Goal: Navigation & Orientation: Find specific page/section

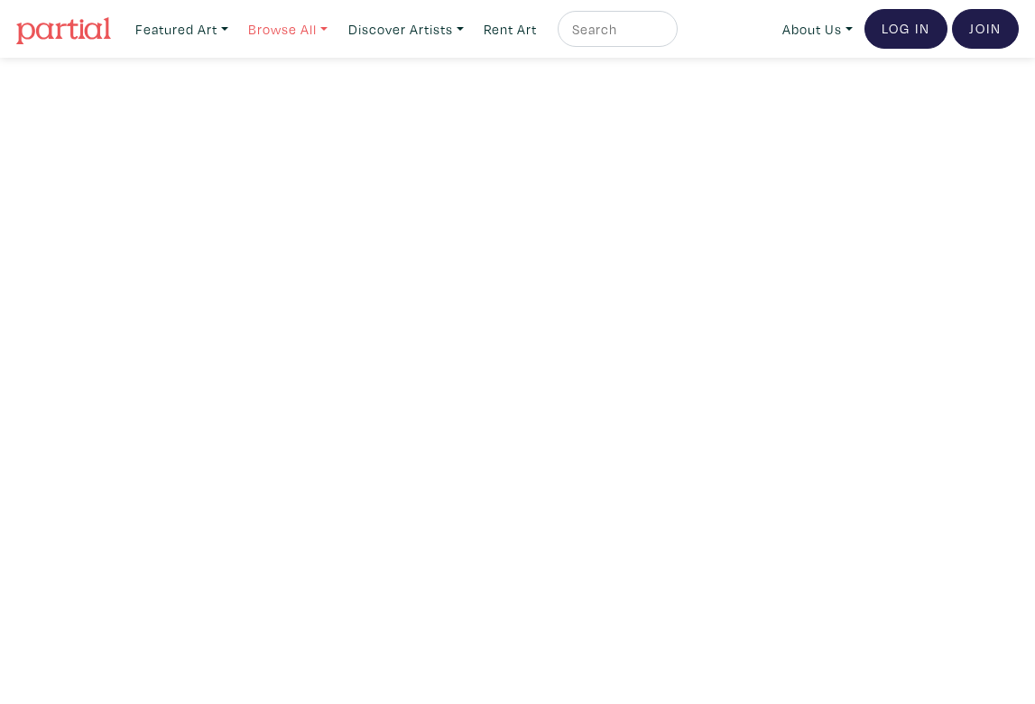
click at [316, 26] on link "Browse All" at bounding box center [288, 29] width 96 height 37
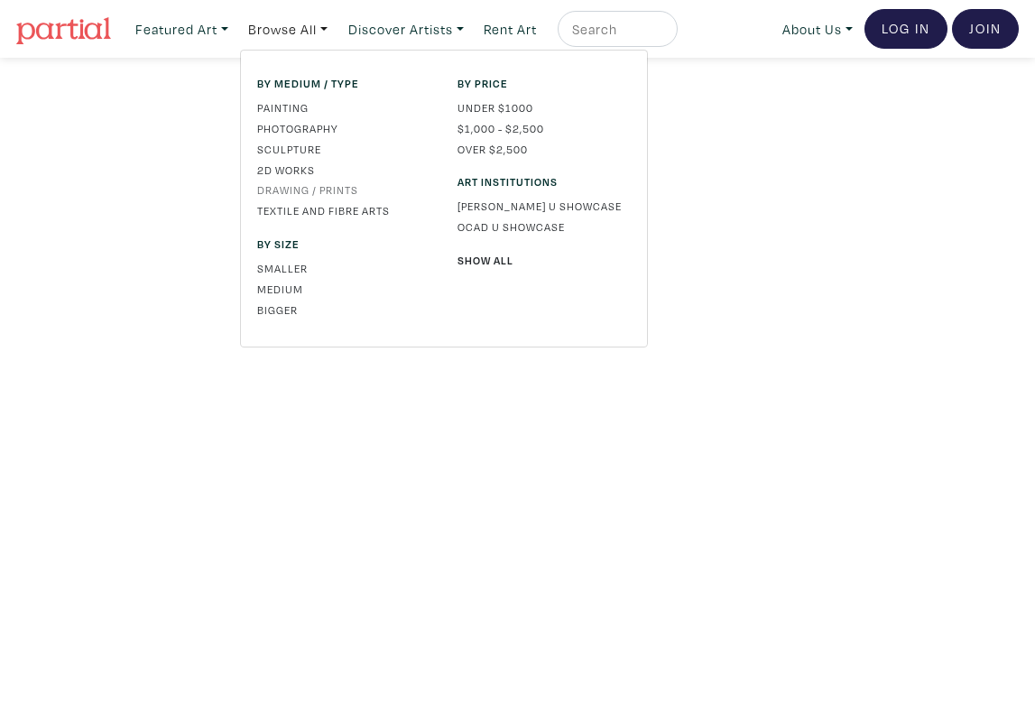
click at [313, 190] on link "Drawing / Prints" at bounding box center [343, 189] width 173 height 16
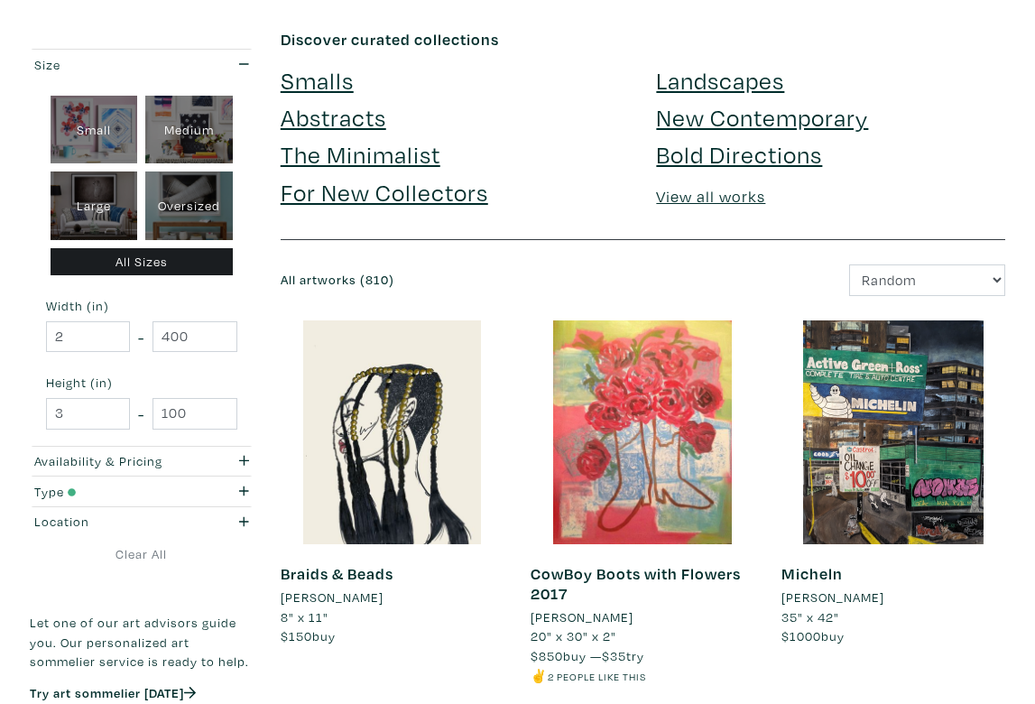
scroll to position [76, 0]
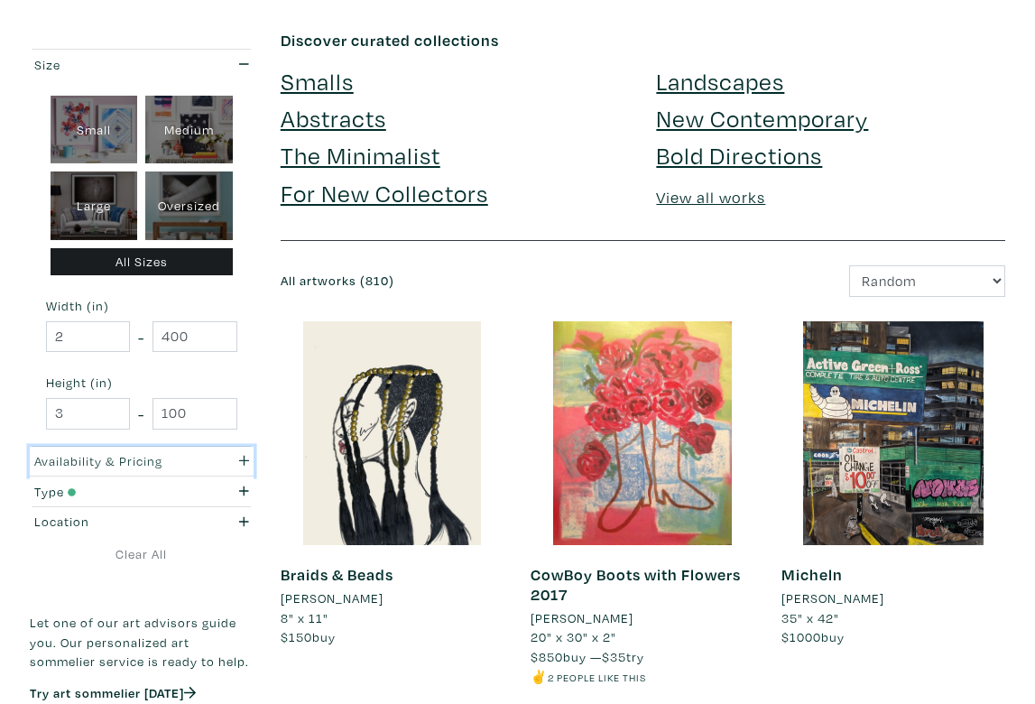
click at [235, 453] on div "button" at bounding box center [232, 461] width 60 height 20
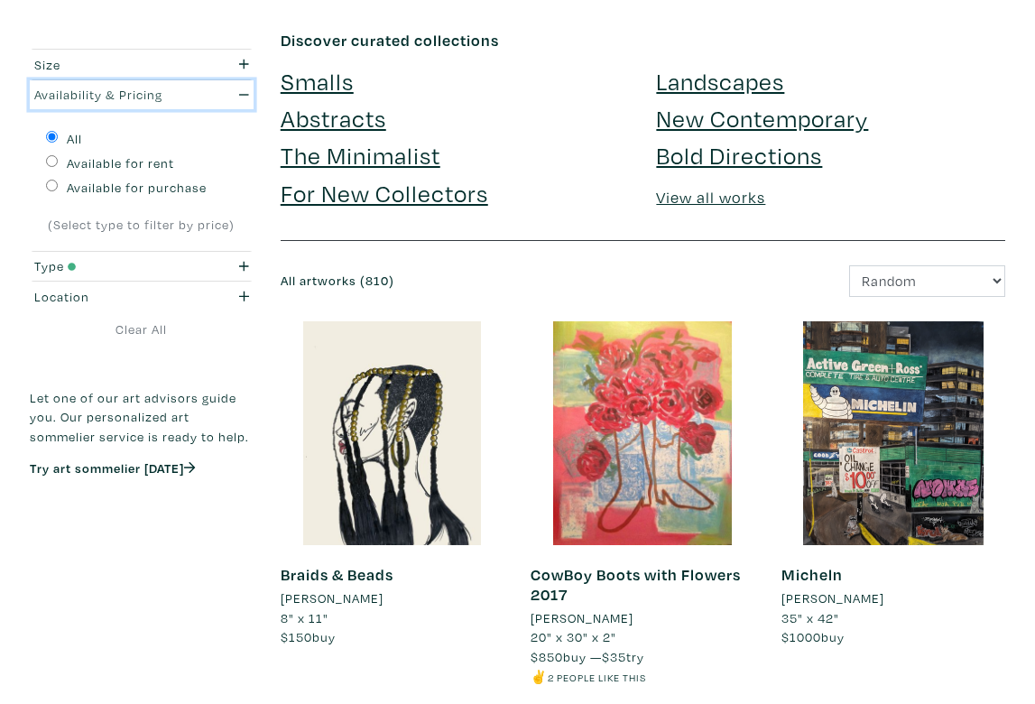
click at [240, 88] on icon "button" at bounding box center [244, 94] width 10 height 13
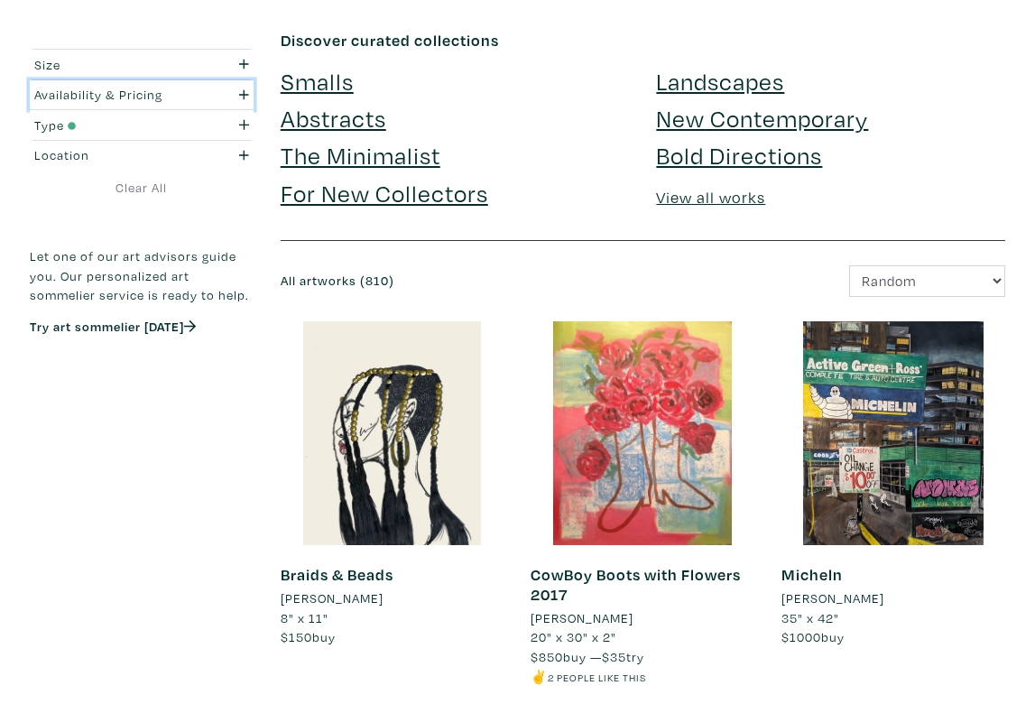
scroll to position [0, 0]
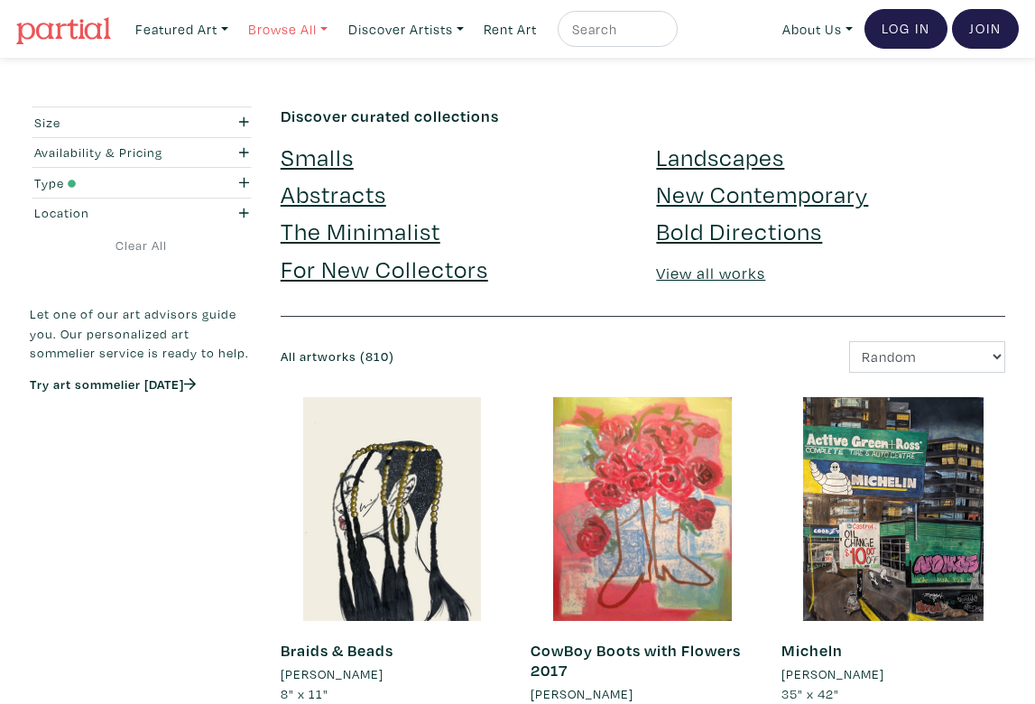
click at [292, 30] on link "Browse All" at bounding box center [288, 29] width 96 height 37
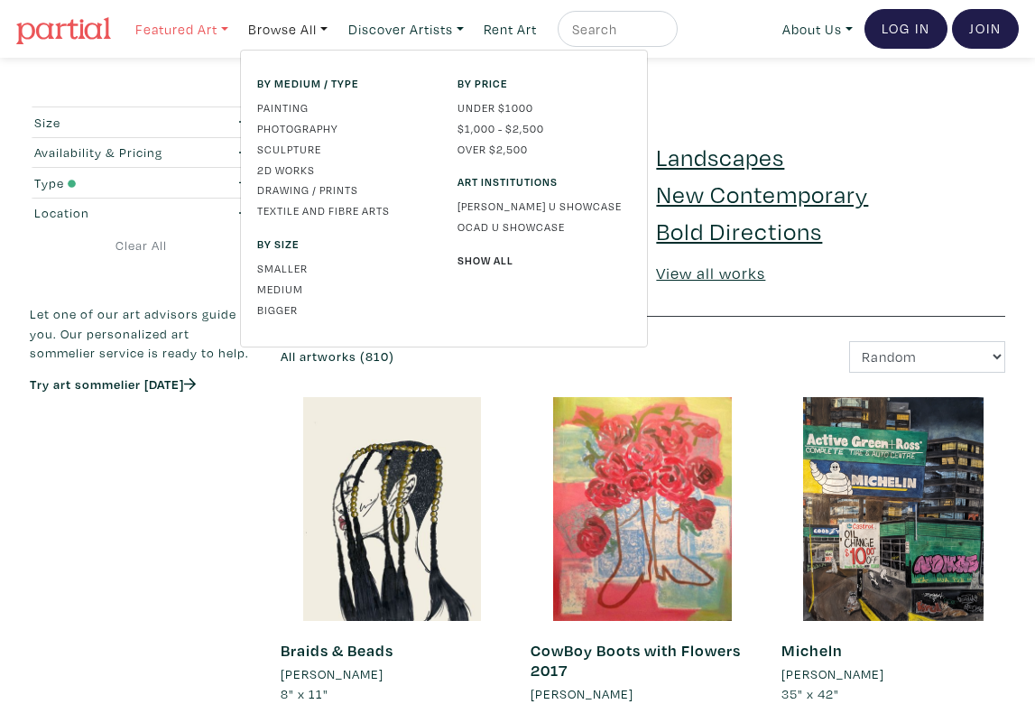
click at [211, 24] on link "Featured Art" at bounding box center [181, 29] width 109 height 37
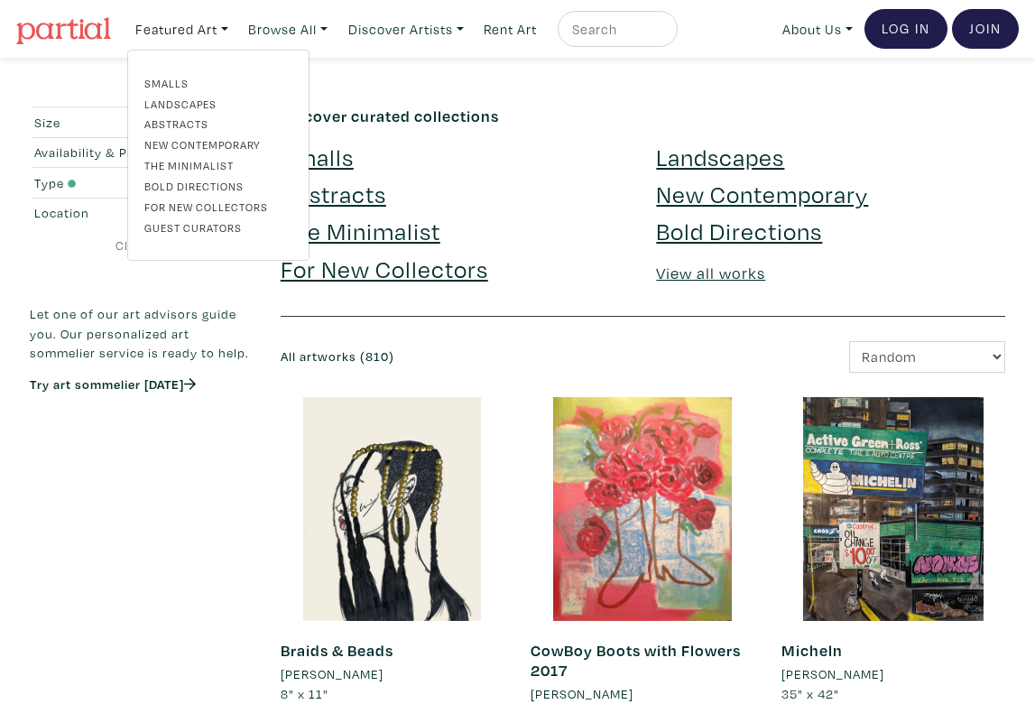
click at [430, 115] on h6 "Discover curated collections" at bounding box center [643, 117] width 725 height 20
